Goal: Use online tool/utility: Use online tool/utility

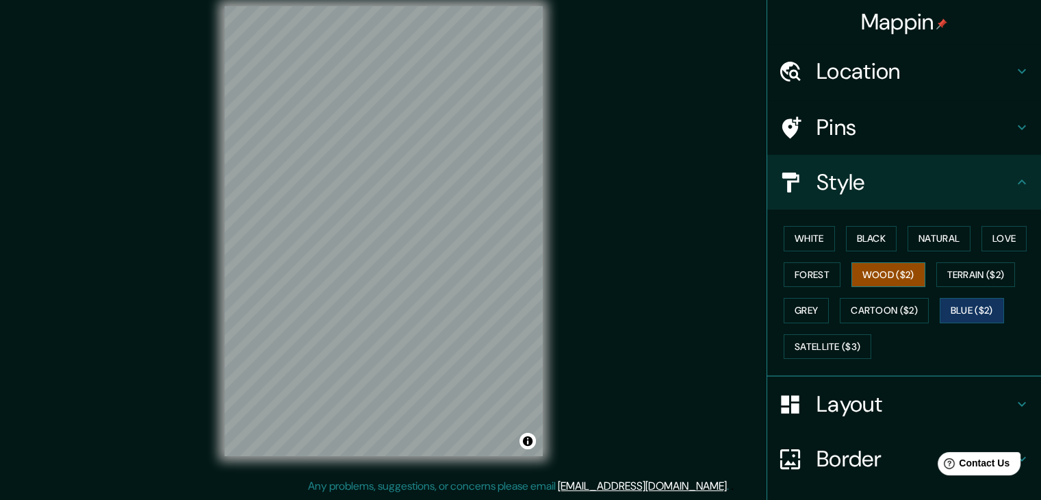
click at [889, 280] on button "Wood ($2)" at bounding box center [889, 274] width 74 height 25
click at [789, 283] on button "Forest" at bounding box center [812, 274] width 57 height 25
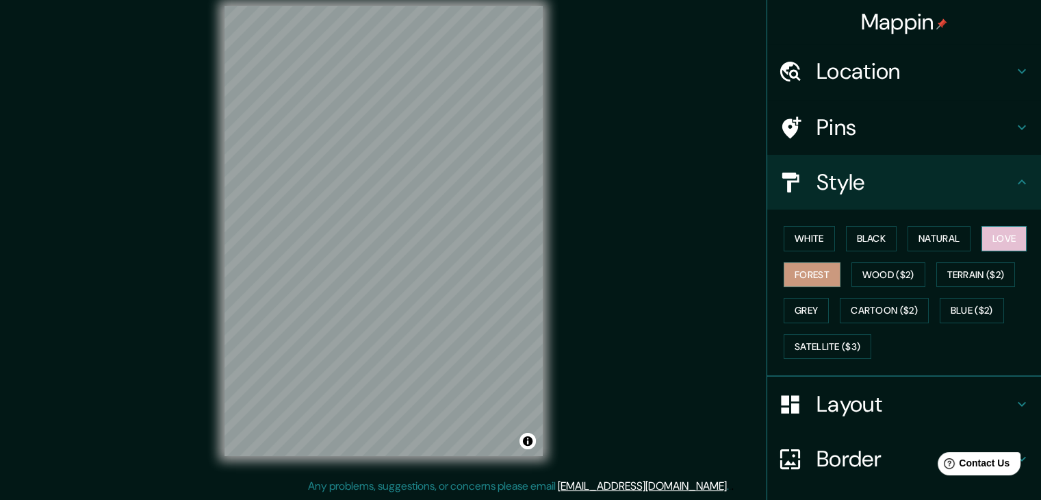
click at [982, 233] on button "Love" at bounding box center [1004, 238] width 45 height 25
click at [849, 241] on button "Black" at bounding box center [871, 238] width 51 height 25
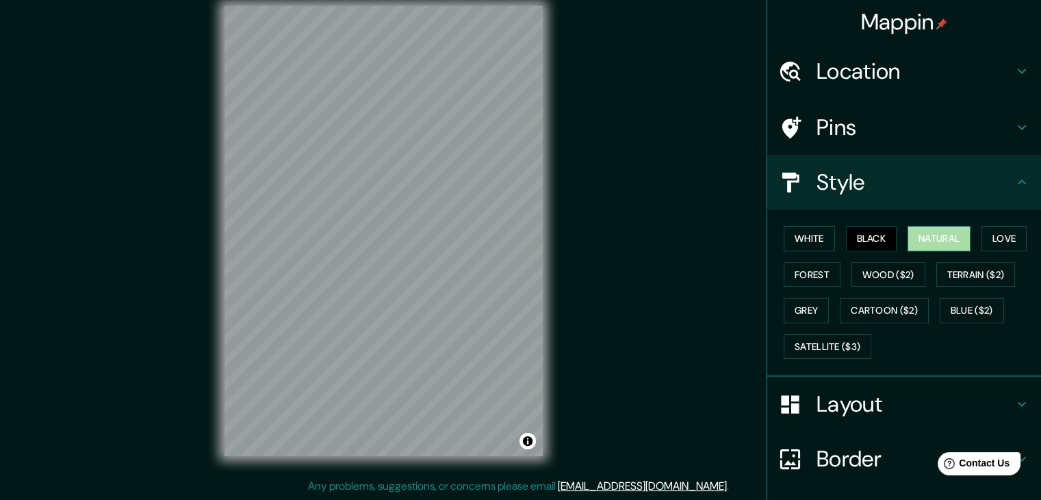
click at [908, 236] on button "Natural" at bounding box center [939, 238] width 63 height 25
click at [323, 462] on div "© Mapbox © OpenStreetMap Improve this map" at bounding box center [384, 231] width 362 height 494
click at [794, 235] on button "White" at bounding box center [809, 238] width 51 height 25
click at [544, 105] on div "© Mapbox © OpenStreetMap Improve this map" at bounding box center [384, 231] width 362 height 494
click at [310, 479] on div "Mappin Location [GEOGRAPHIC_DATA], [GEOGRAPHIC_DATA], [GEOGRAPHIC_DATA] Pins St…" at bounding box center [520, 241] width 1041 height 515
